Goal: Leave review/rating: Leave review/rating

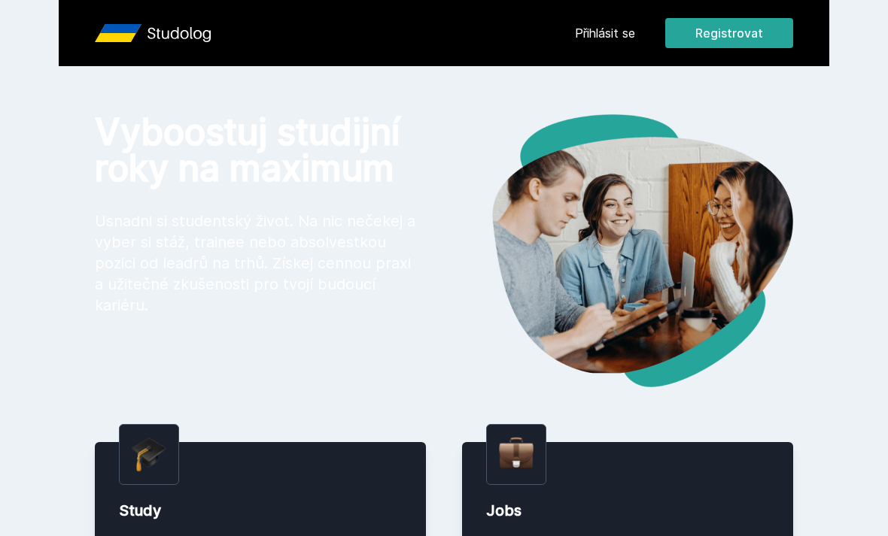
click at [624, 37] on link "Přihlásit se" at bounding box center [605, 33] width 60 height 18
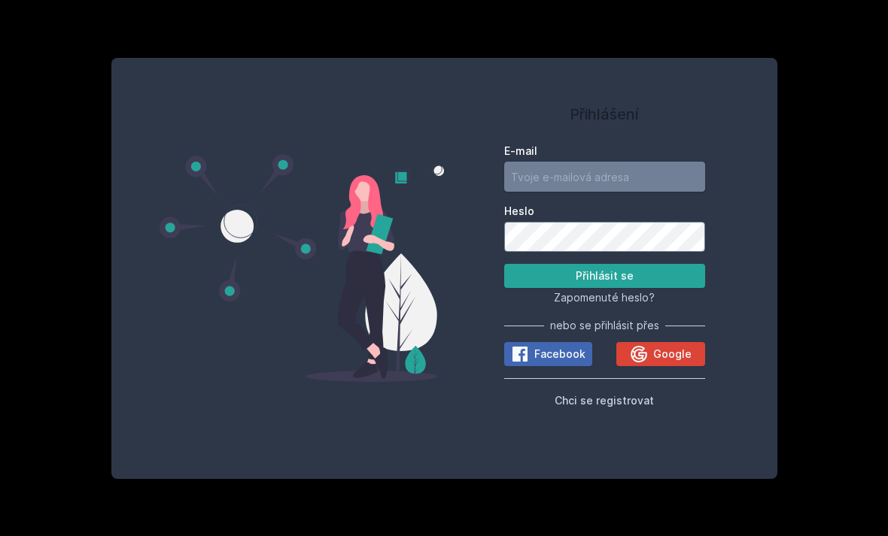
click at [541, 192] on input "E-mail" at bounding box center [604, 177] width 201 height 30
type input "[EMAIL_ADDRESS][DOMAIN_NAME]"
click at [604, 288] on button "Přihlásit se" at bounding box center [604, 276] width 201 height 24
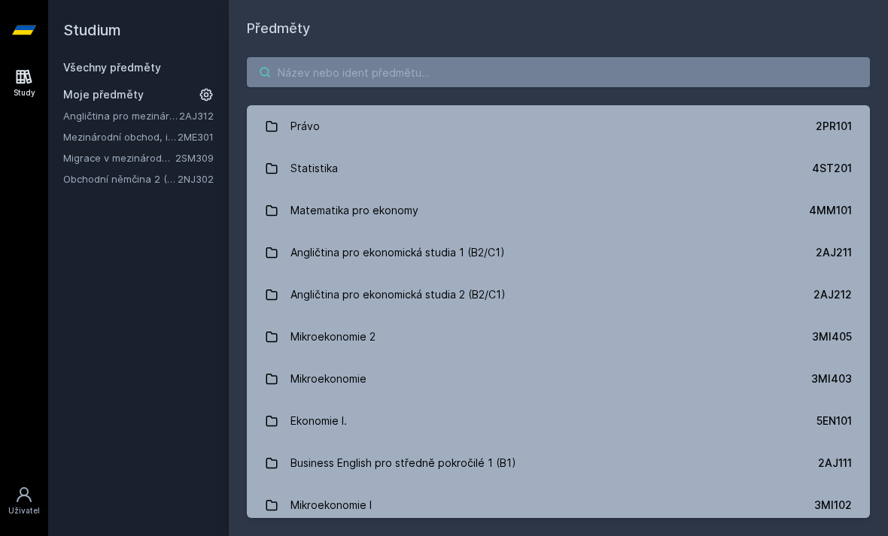
click at [300, 71] on input "search" at bounding box center [558, 72] width 623 height 30
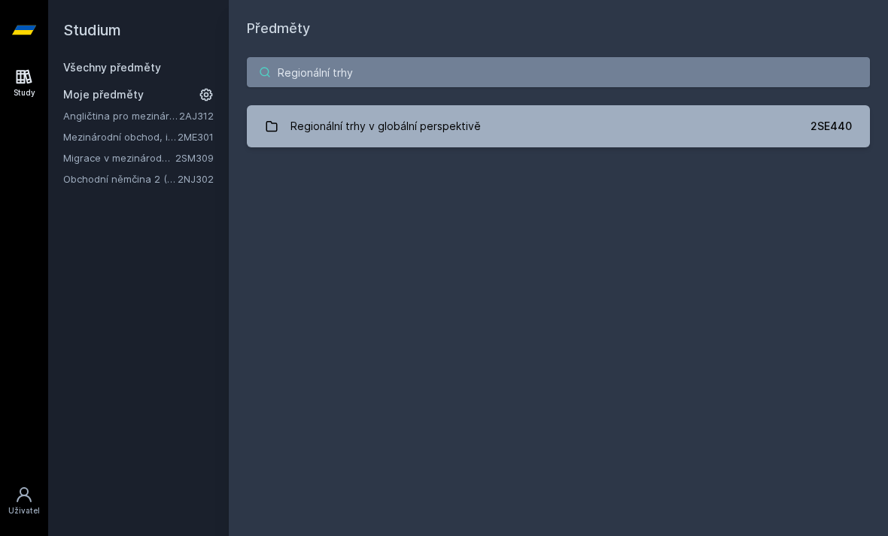
type input "Regionální trhy"
click at [342, 135] on div "Regionální trhy v globální perspektivě" at bounding box center [385, 126] width 190 height 30
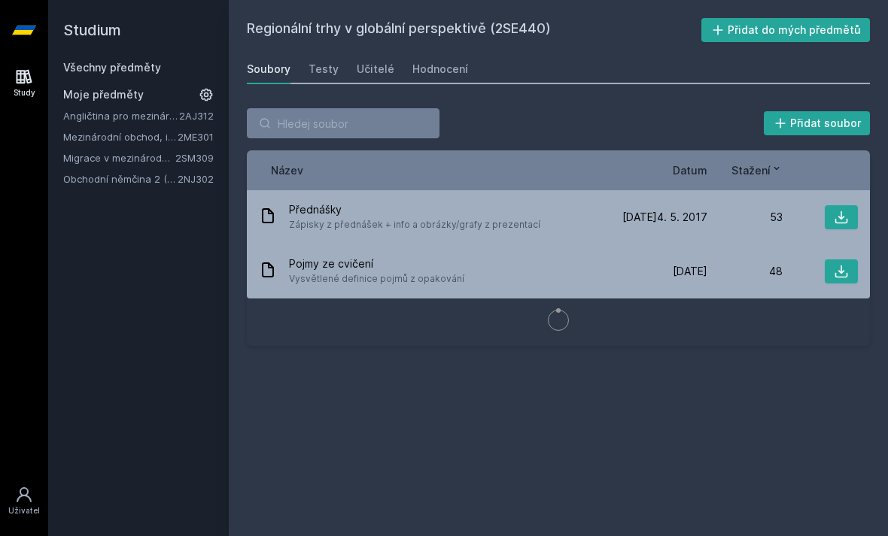
click at [365, 79] on link "Učitelé" at bounding box center [376, 69] width 38 height 30
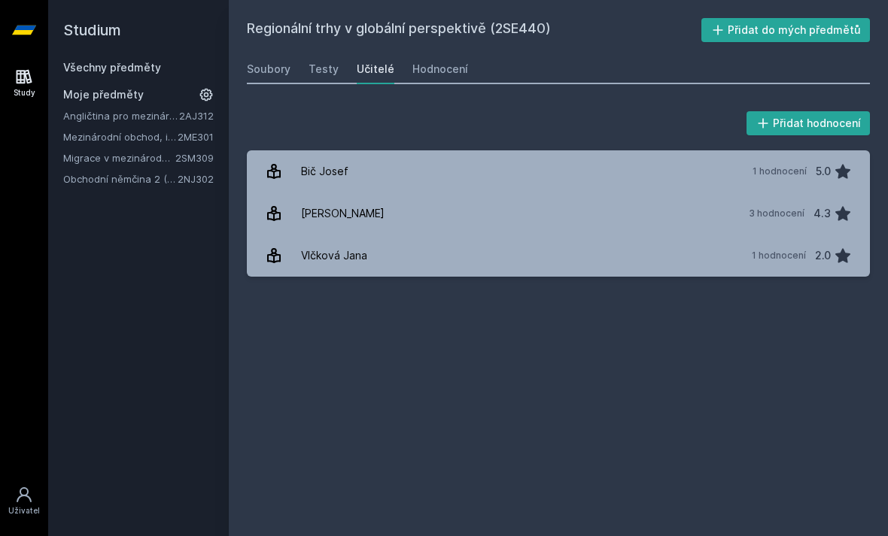
click at [350, 220] on div "[PERSON_NAME]" at bounding box center [343, 214] width 84 height 30
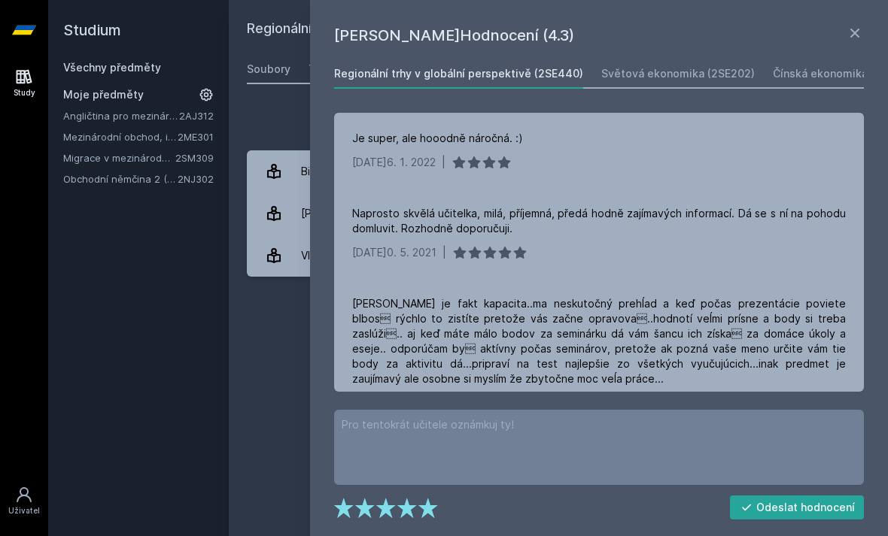
click at [267, 96] on div "Přidat hodnocení [PERSON_NAME]Hodnocení (4.3) Regionální trhy v globální perspe…" at bounding box center [558, 192] width 659 height 205
click at [858, 40] on icon at bounding box center [855, 33] width 18 height 18
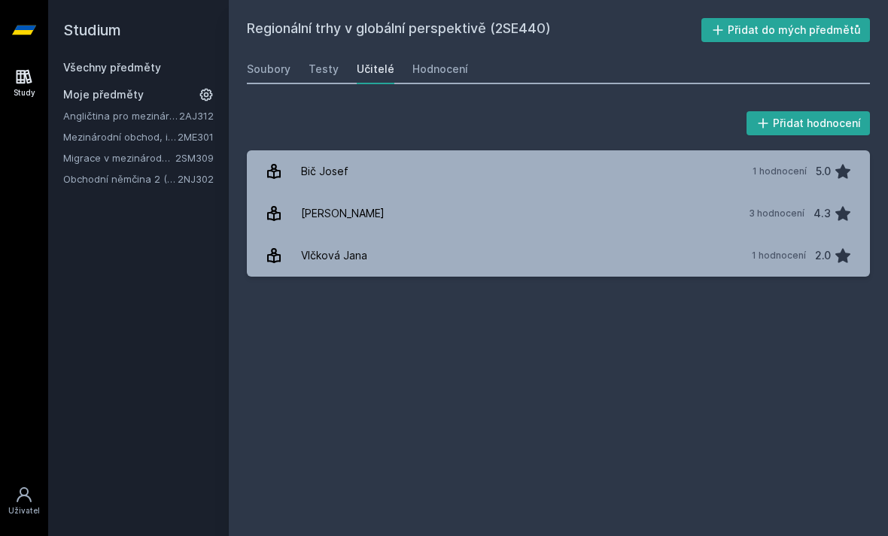
click at [422, 77] on link "Hodnocení" at bounding box center [440, 69] width 56 height 30
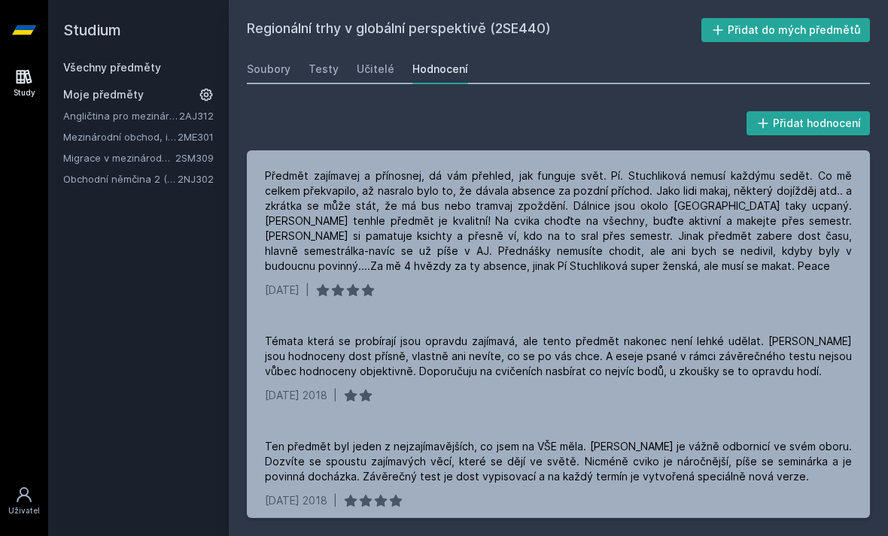
scroll to position [-2, 0]
